Goal: Use online tool/utility: Utilize a website feature to perform a specific function

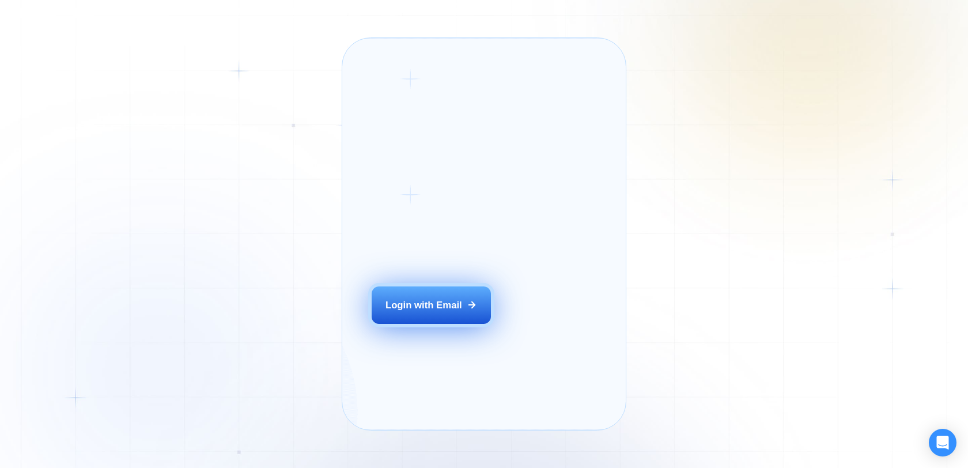
click at [449, 324] on button "Login with Email" at bounding box center [432, 304] width 120 height 37
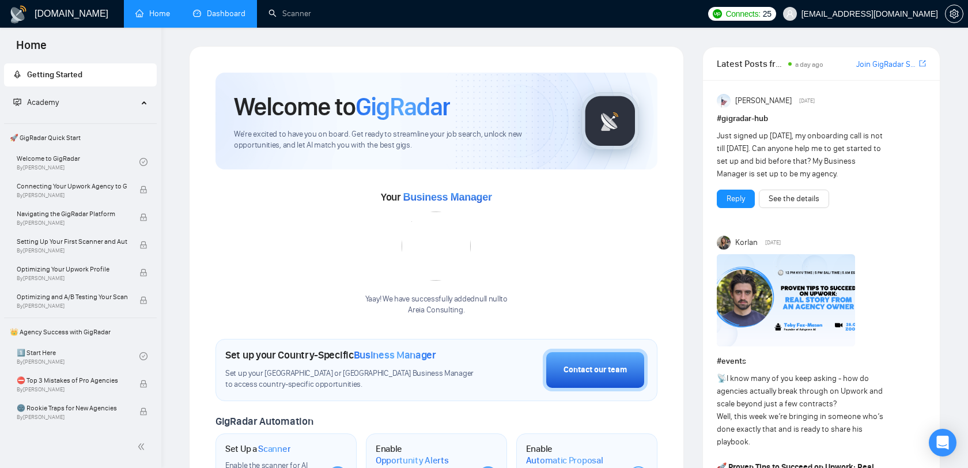
click at [206, 18] on link "Dashboard" at bounding box center [219, 14] width 52 height 10
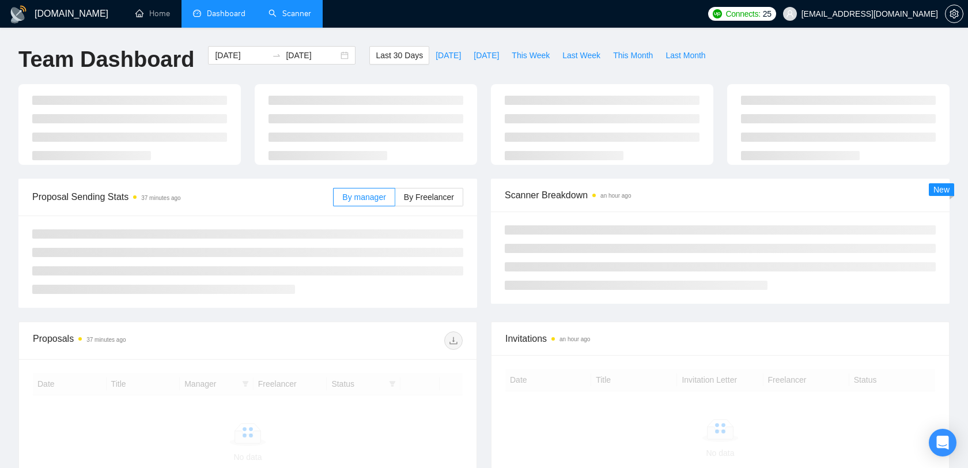
click at [300, 18] on link "Scanner" at bounding box center [290, 14] width 43 height 10
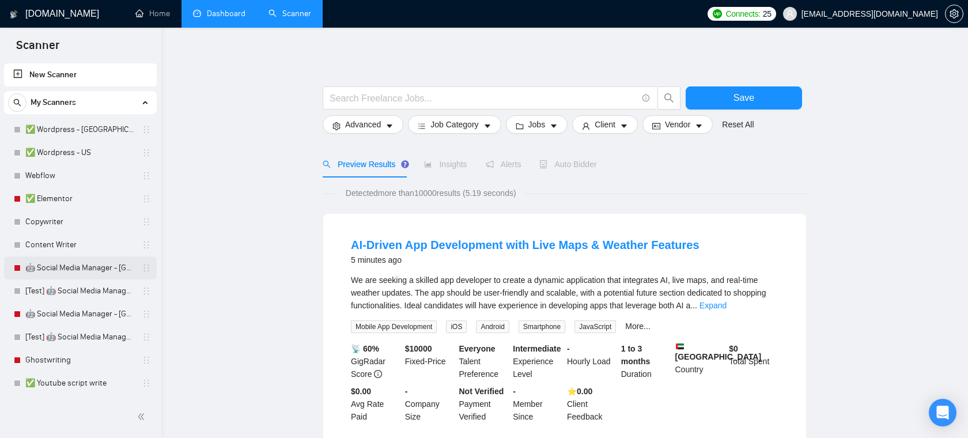
click at [69, 262] on link "🤖 Social Media Manager - Europe" at bounding box center [79, 267] width 109 height 23
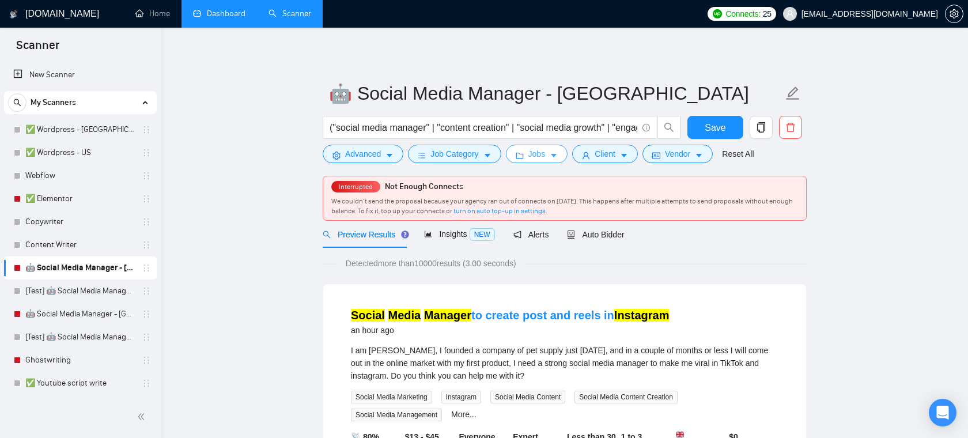
click at [546, 155] on span "Jobs" at bounding box center [536, 154] width 17 height 13
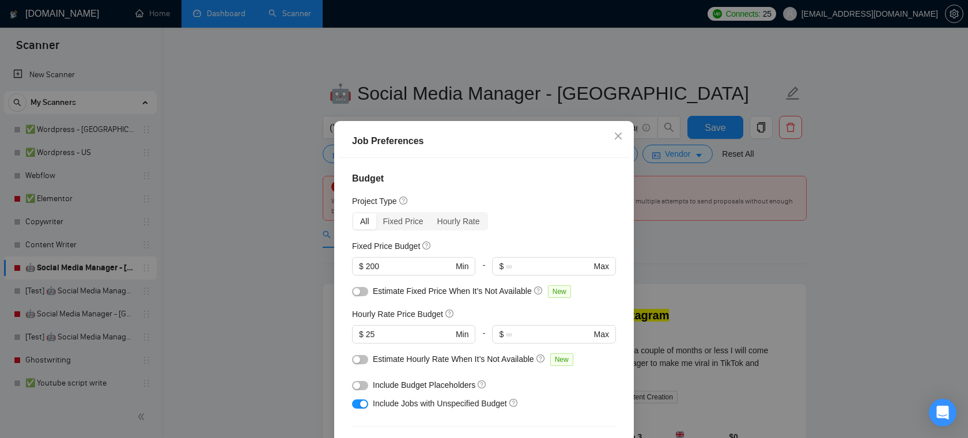
click at [255, 210] on div "Job Preferences Budget Project Type All Fixed Price Hourly Rate Fixed Price Bud…" at bounding box center [484, 219] width 968 height 438
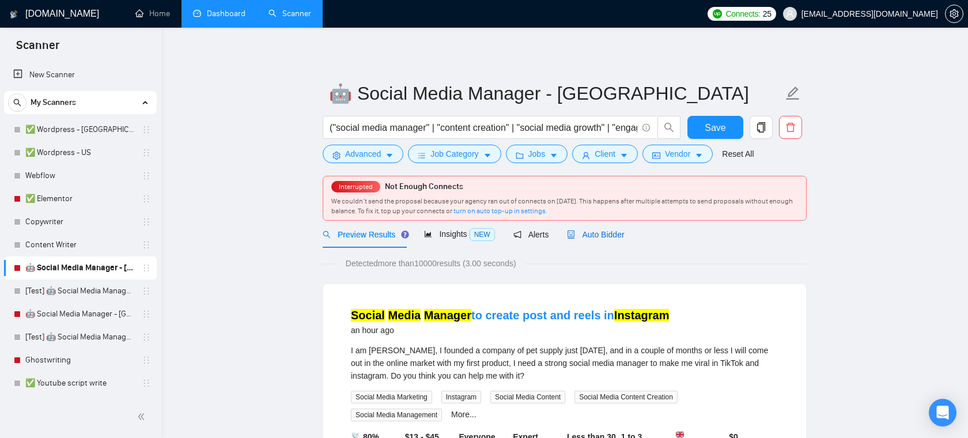
click at [589, 234] on span "Auto Bidder" at bounding box center [595, 234] width 57 height 9
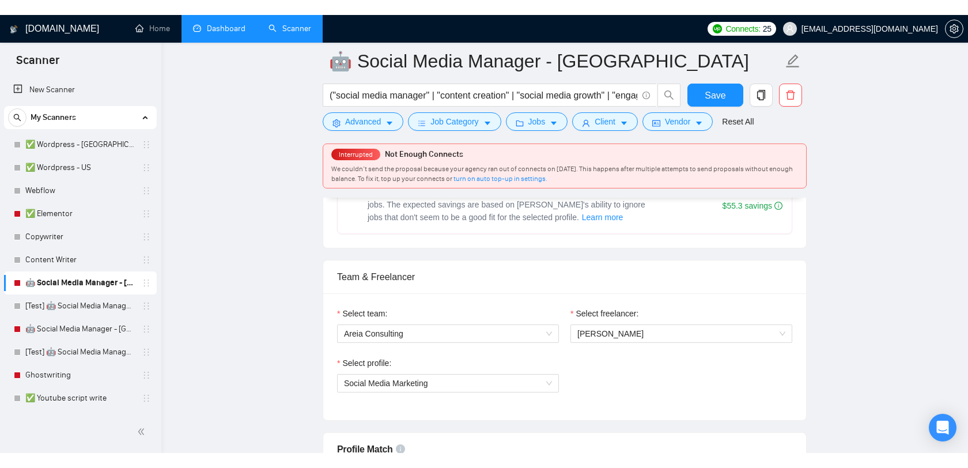
scroll to position [532, 0]
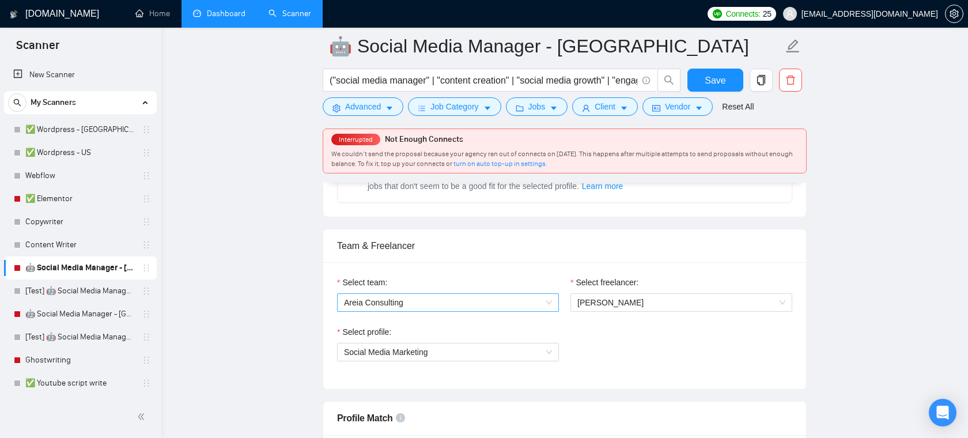
click at [474, 301] on span "Areia Consulting" at bounding box center [448, 302] width 208 height 17
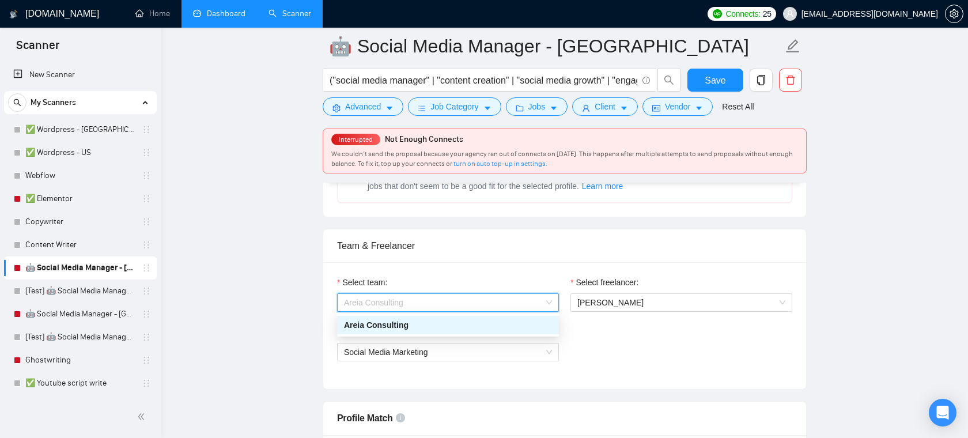
click at [436, 326] on div "Areia Consulting" at bounding box center [448, 325] width 208 height 13
